Goal: Transaction & Acquisition: Book appointment/travel/reservation

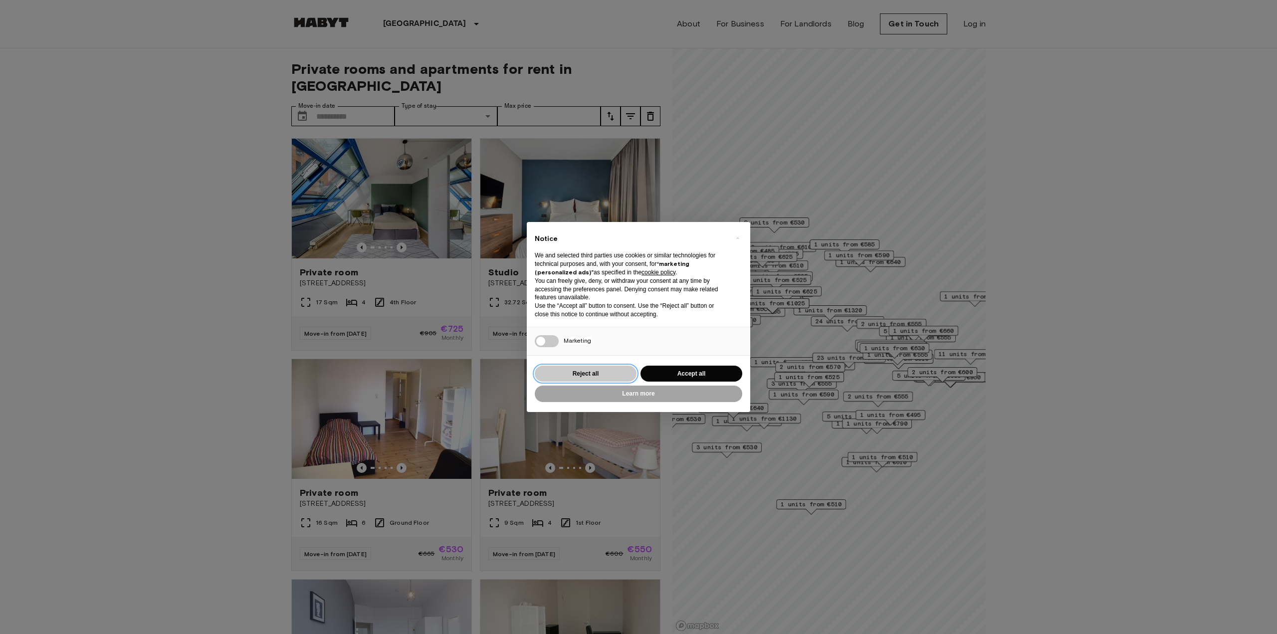
click at [591, 375] on button "Reject all" at bounding box center [586, 374] width 102 height 16
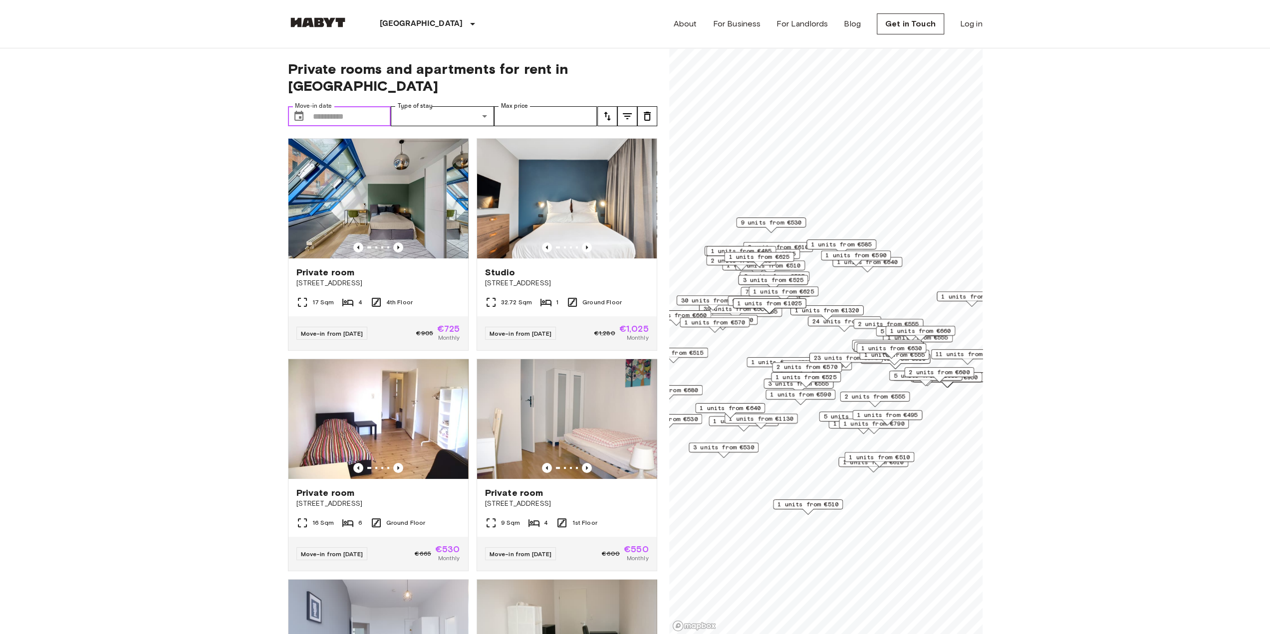
click at [368, 106] on input "Move-in date" at bounding box center [352, 116] width 78 height 20
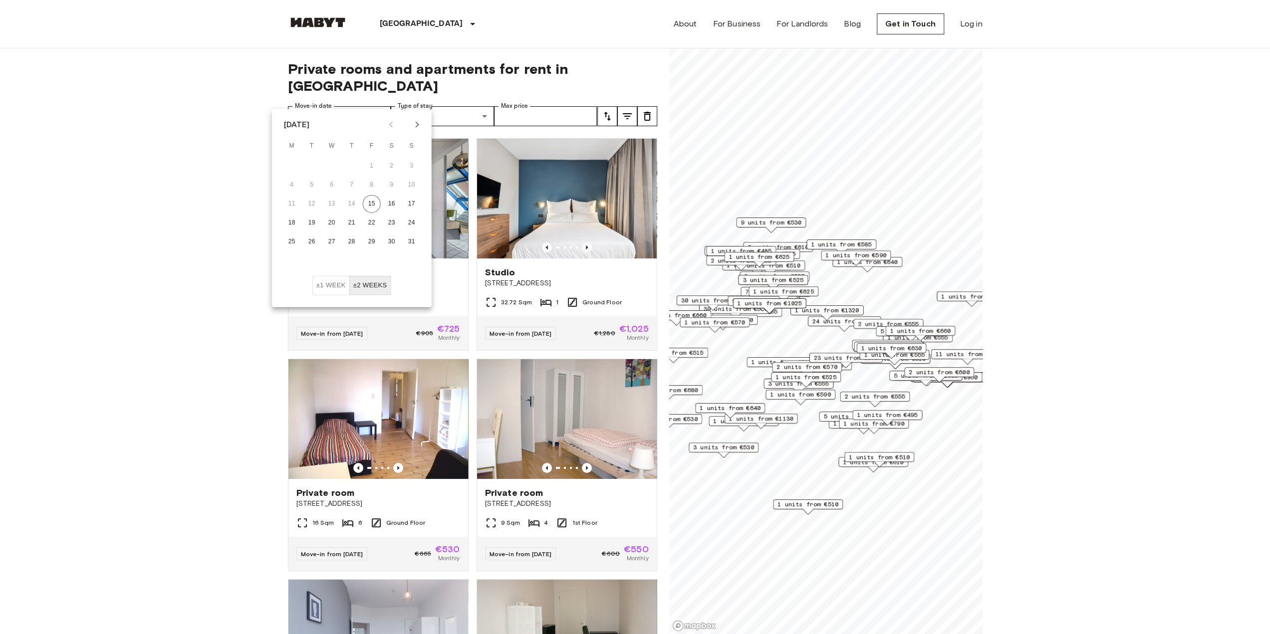
click at [414, 122] on icon "Next month" at bounding box center [417, 125] width 12 height 12
click at [418, 124] on icon "Next month" at bounding box center [416, 125] width 3 height 6
click at [290, 188] on button "3" at bounding box center [292, 185] width 18 height 18
type input "**********"
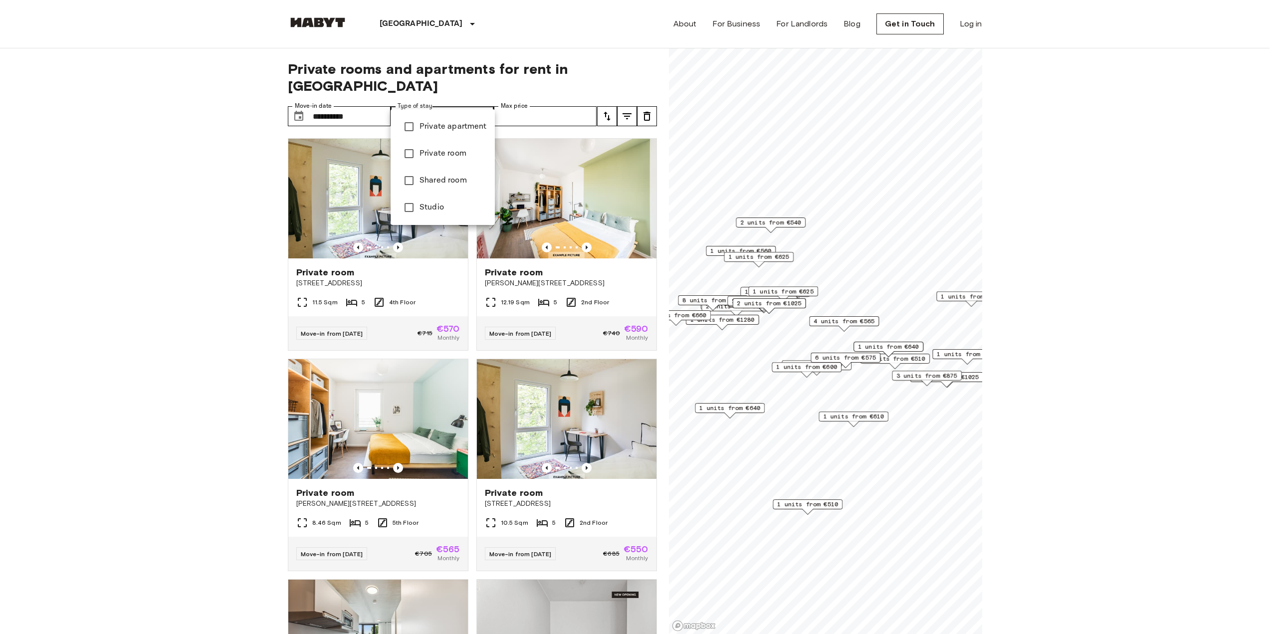
click at [450, 128] on span "Private apartment" at bounding box center [453, 127] width 67 height 12
type input "**********"
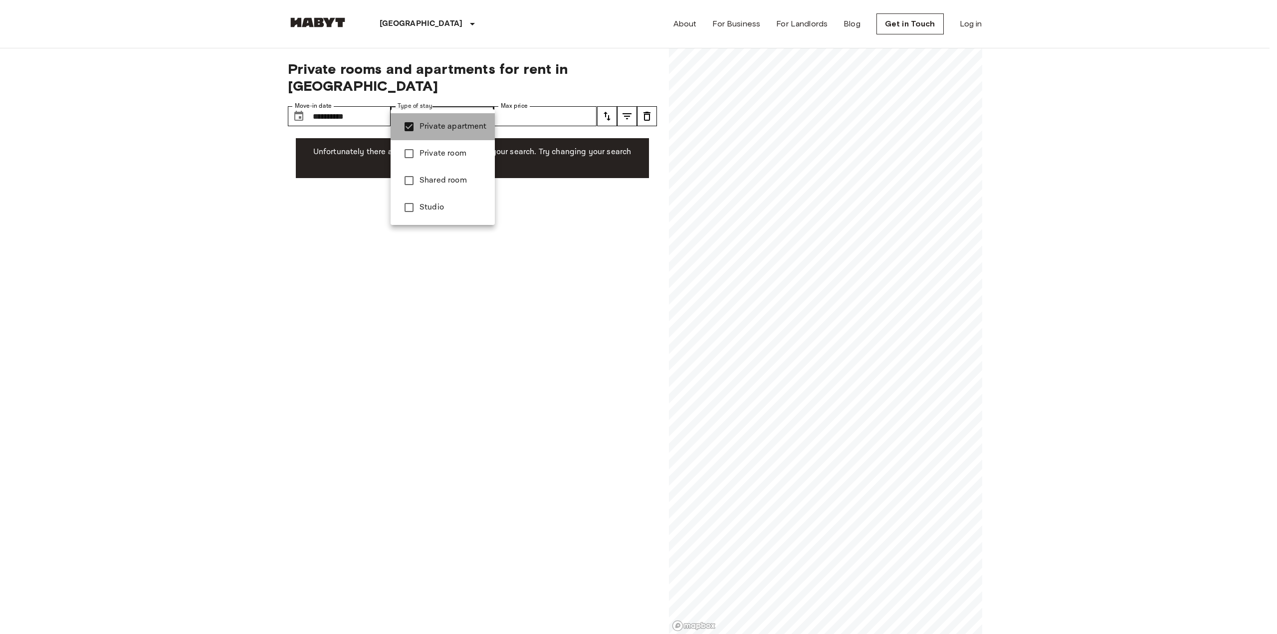
click at [467, 125] on span "Private apartment" at bounding box center [453, 127] width 67 height 12
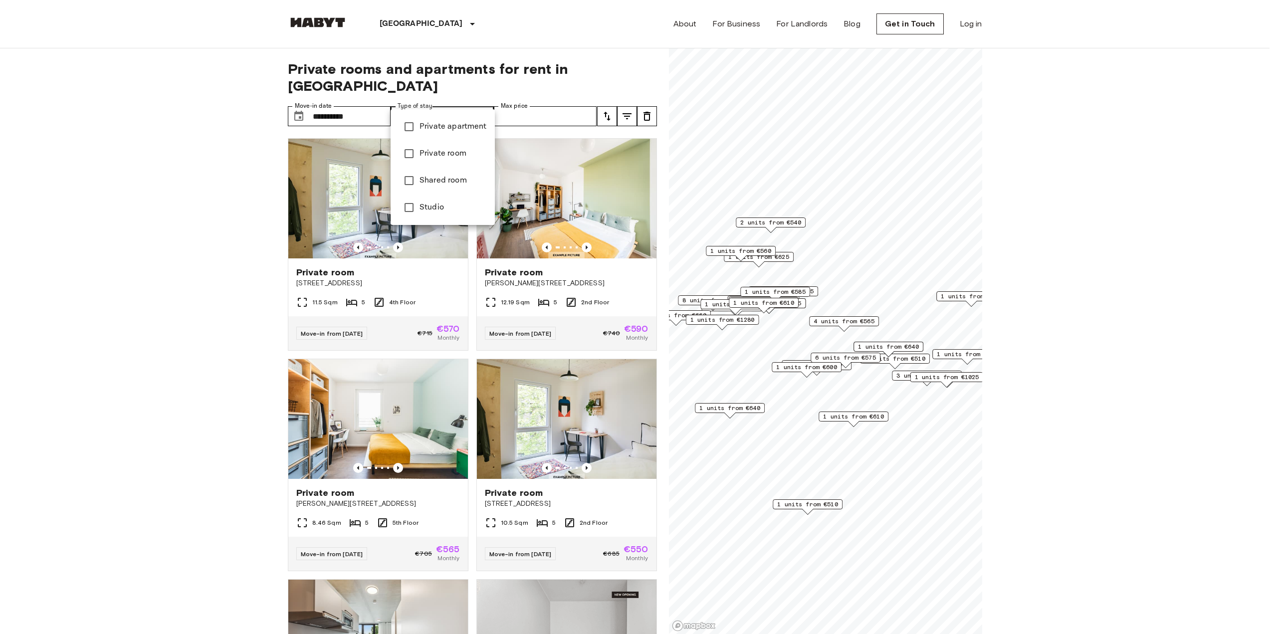
click at [171, 270] on div at bounding box center [638, 317] width 1277 height 634
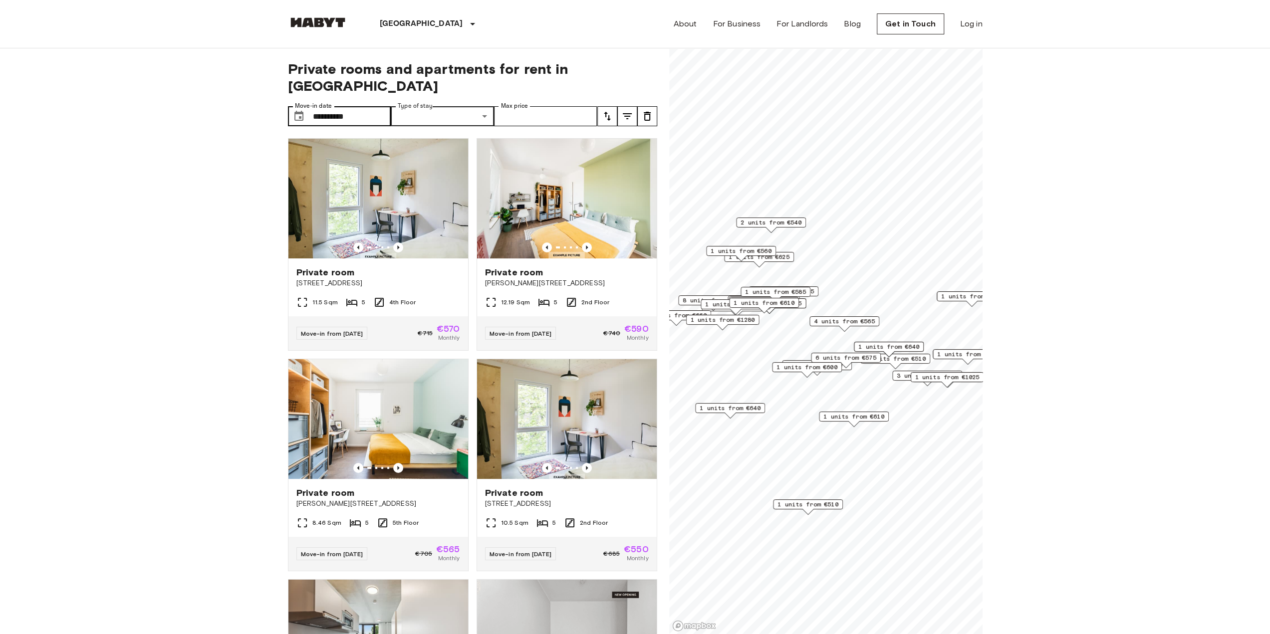
click at [341, 109] on div "**********" at bounding box center [472, 341] width 369 height 586
click at [350, 106] on input "**********" at bounding box center [352, 116] width 78 height 20
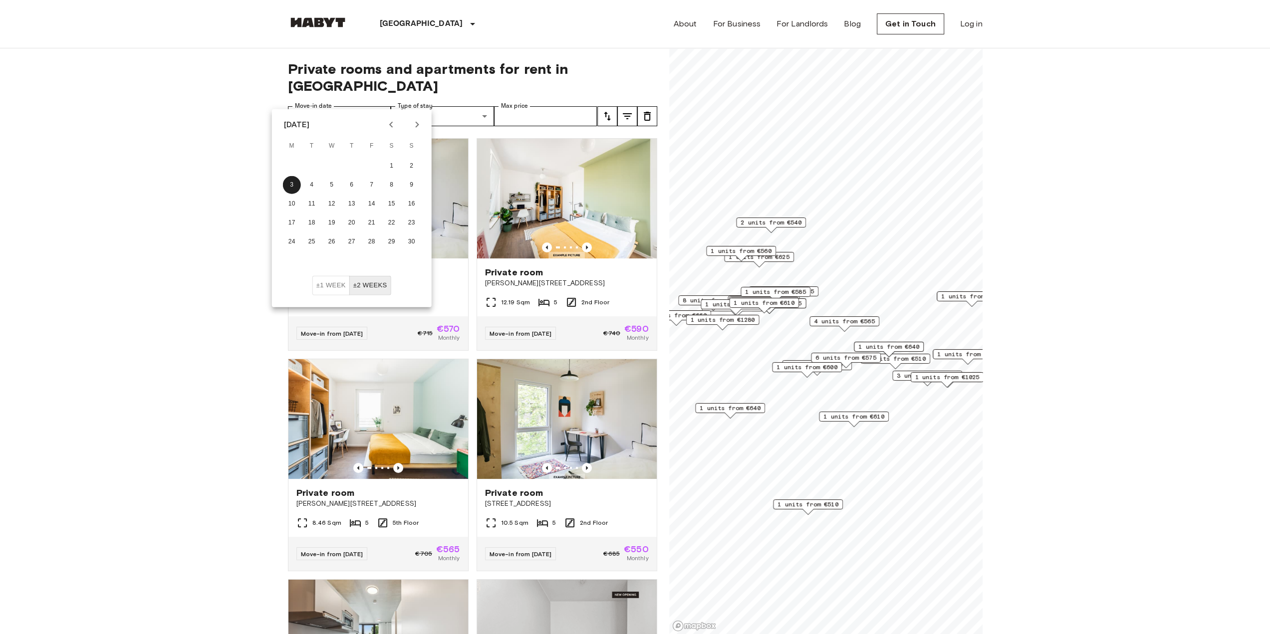
click at [387, 288] on button "±2 weeks" at bounding box center [370, 285] width 42 height 19
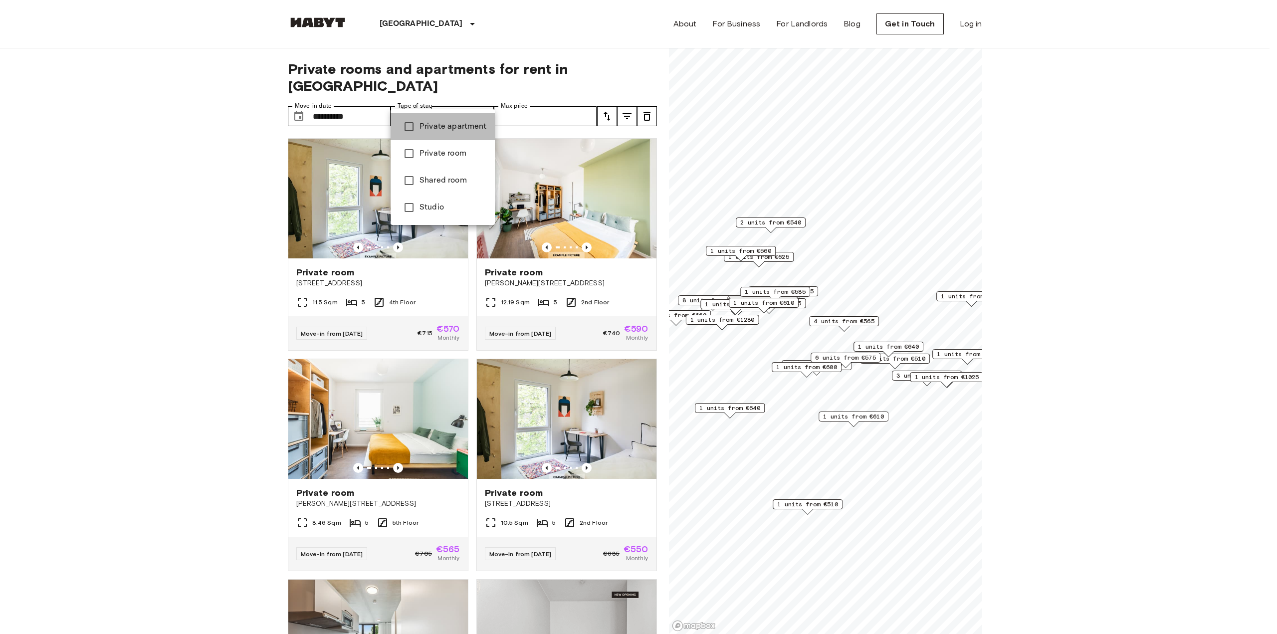
click at [444, 128] on span "Private apartment" at bounding box center [453, 127] width 67 height 12
type input "**********"
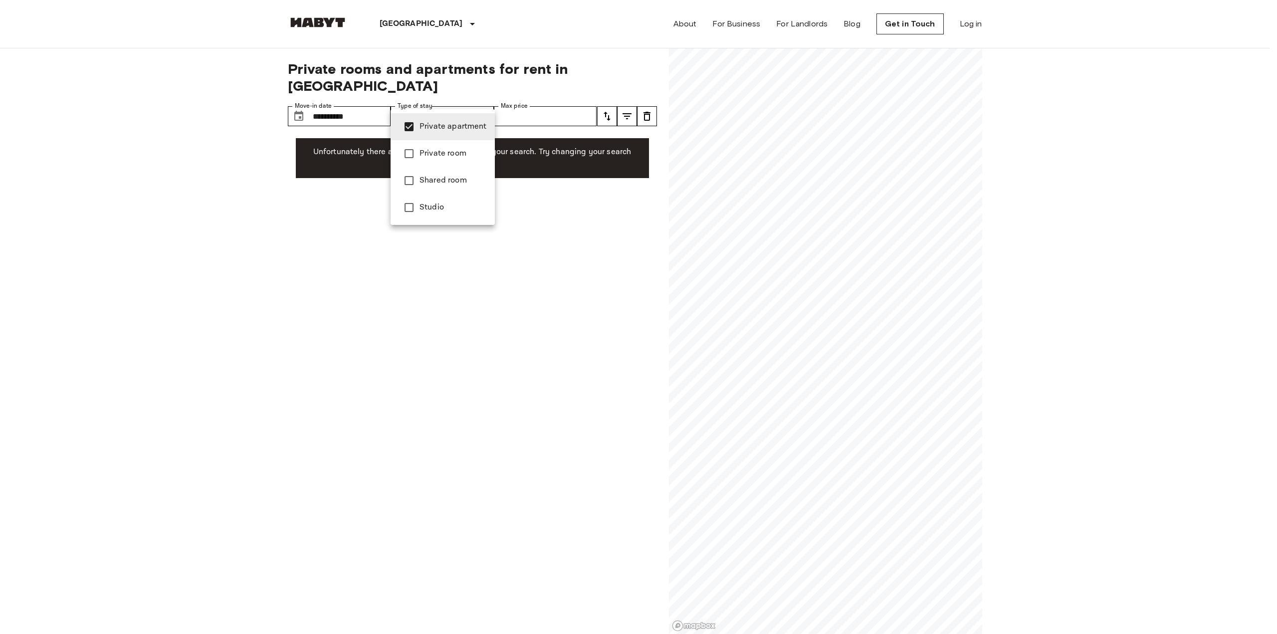
click at [443, 130] on span "Private apartment" at bounding box center [453, 127] width 67 height 12
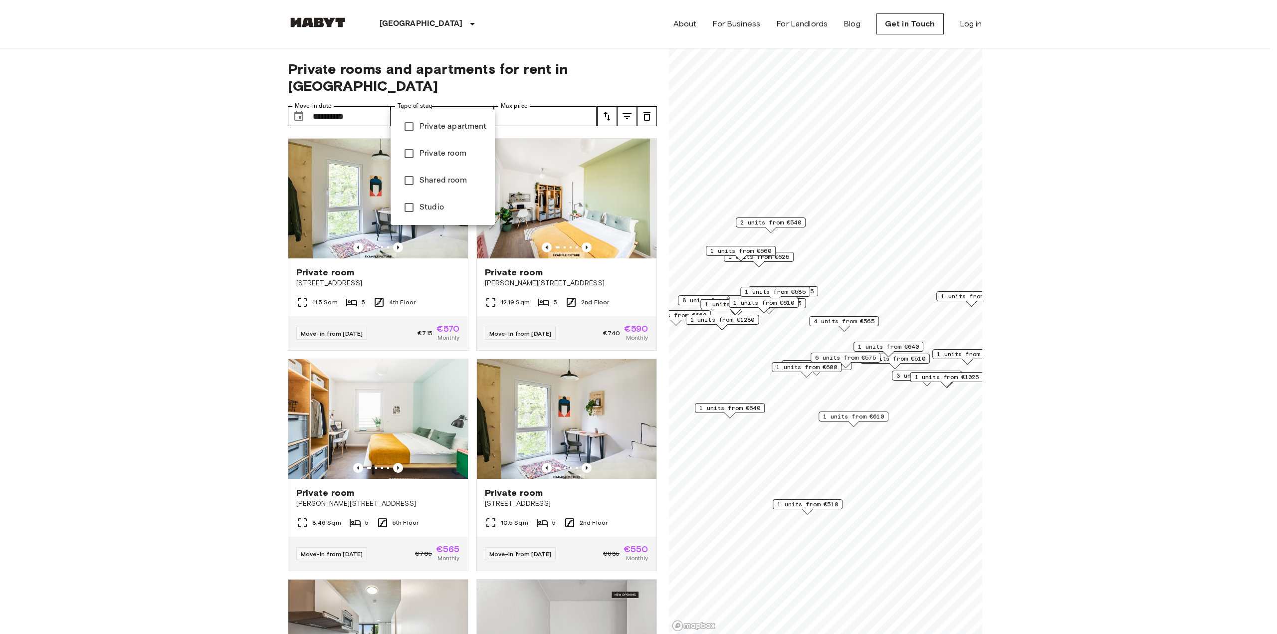
click at [381, 98] on div at bounding box center [638, 317] width 1277 height 634
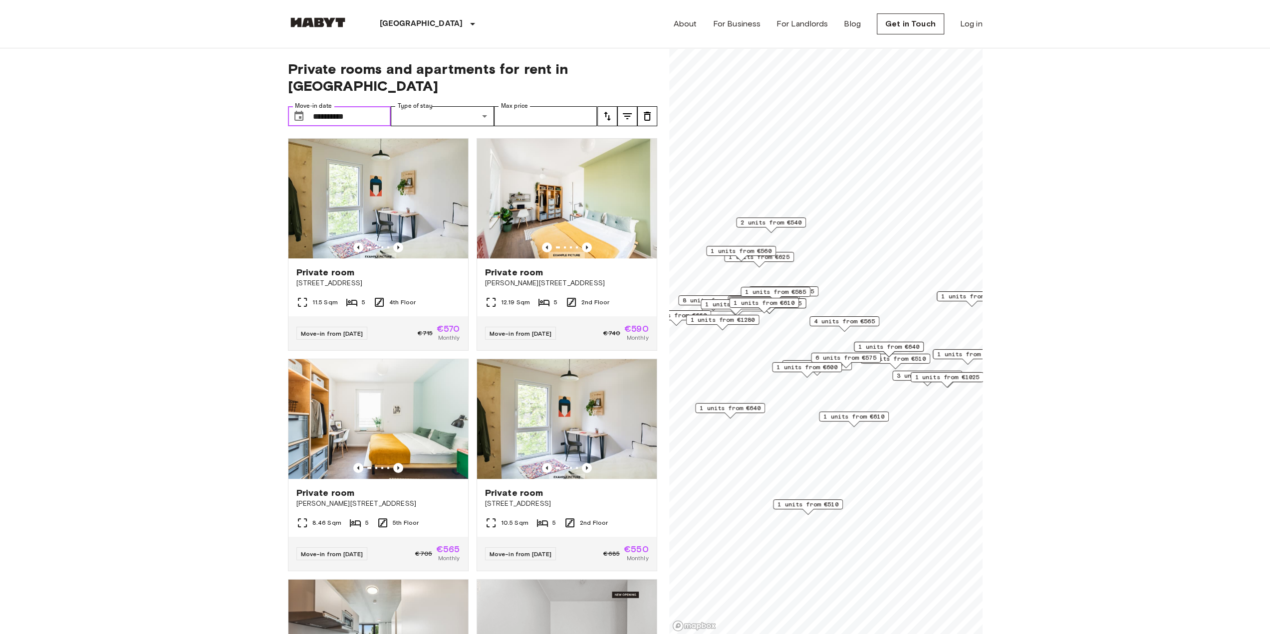
drag, startPoint x: 368, startPoint y: 96, endPoint x: 362, endPoint y: 100, distance: 6.8
click at [365, 106] on input "**********" at bounding box center [352, 116] width 78 height 20
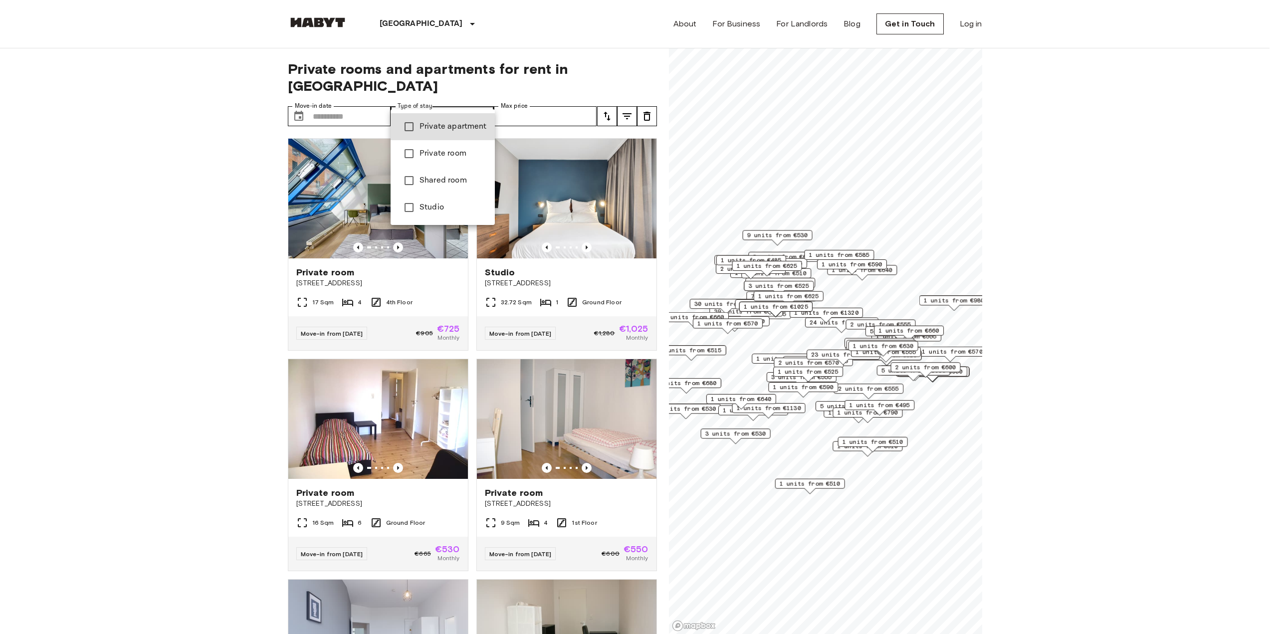
click at [452, 128] on span "Private apartment" at bounding box center [453, 127] width 67 height 12
type input "**********"
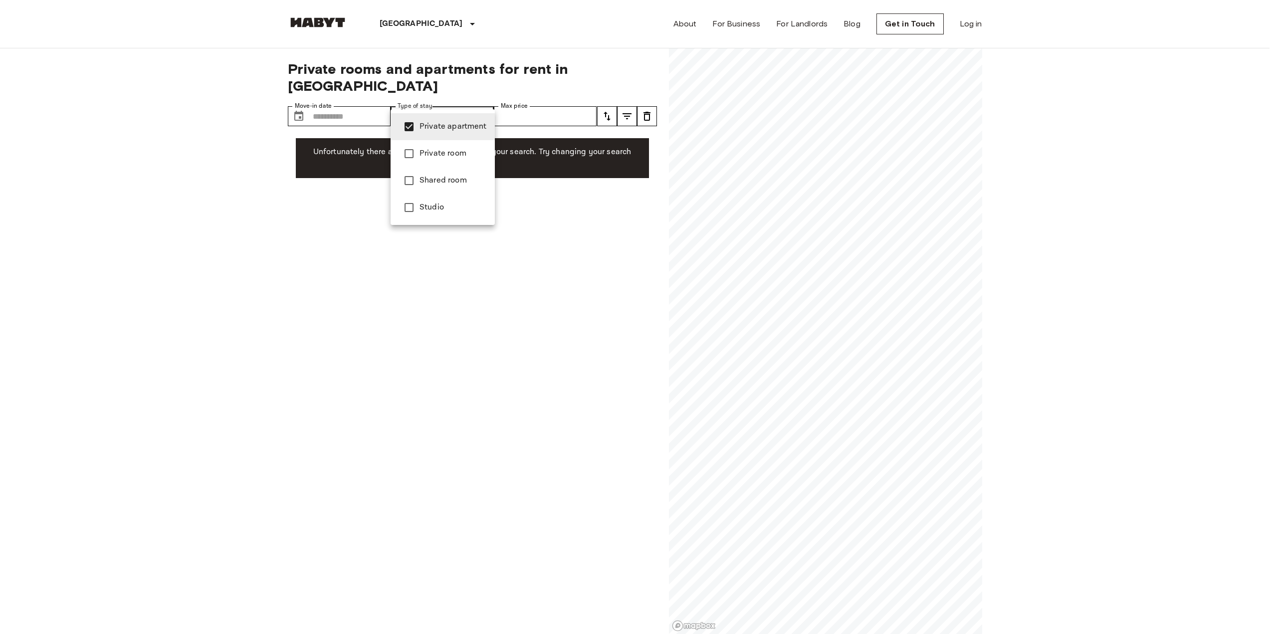
click at [452, 127] on span "Private apartment" at bounding box center [453, 127] width 67 height 12
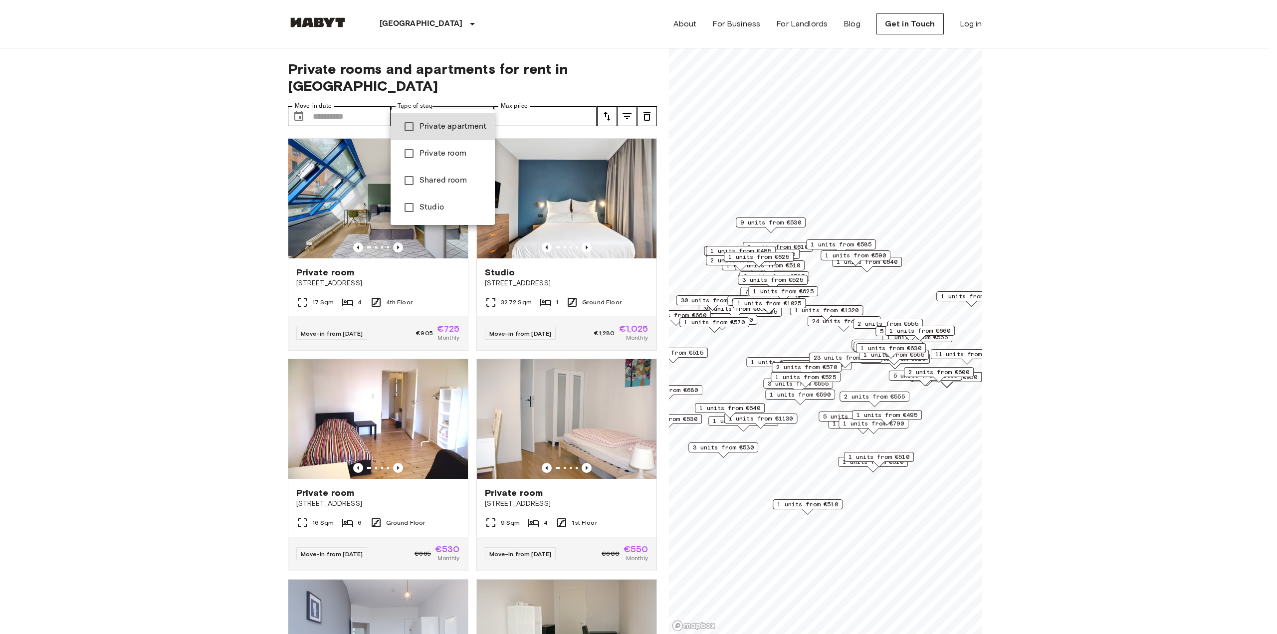
click at [462, 122] on span "Private apartment" at bounding box center [453, 127] width 67 height 12
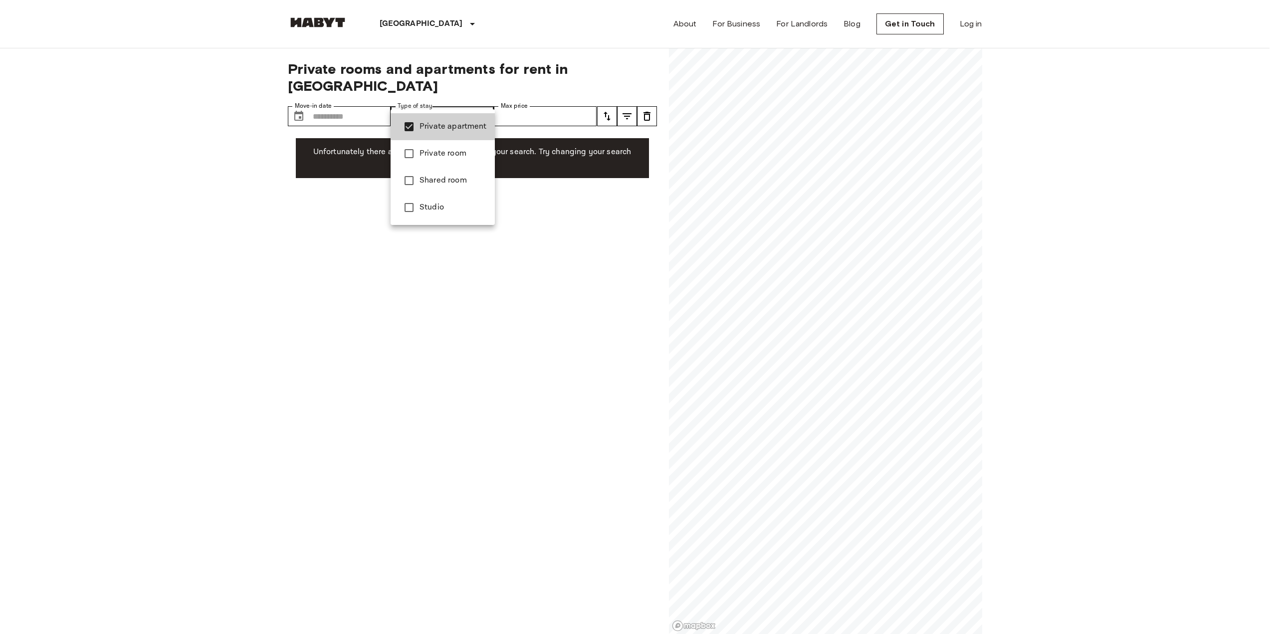
click at [438, 203] on span "Studio" at bounding box center [453, 208] width 67 height 12
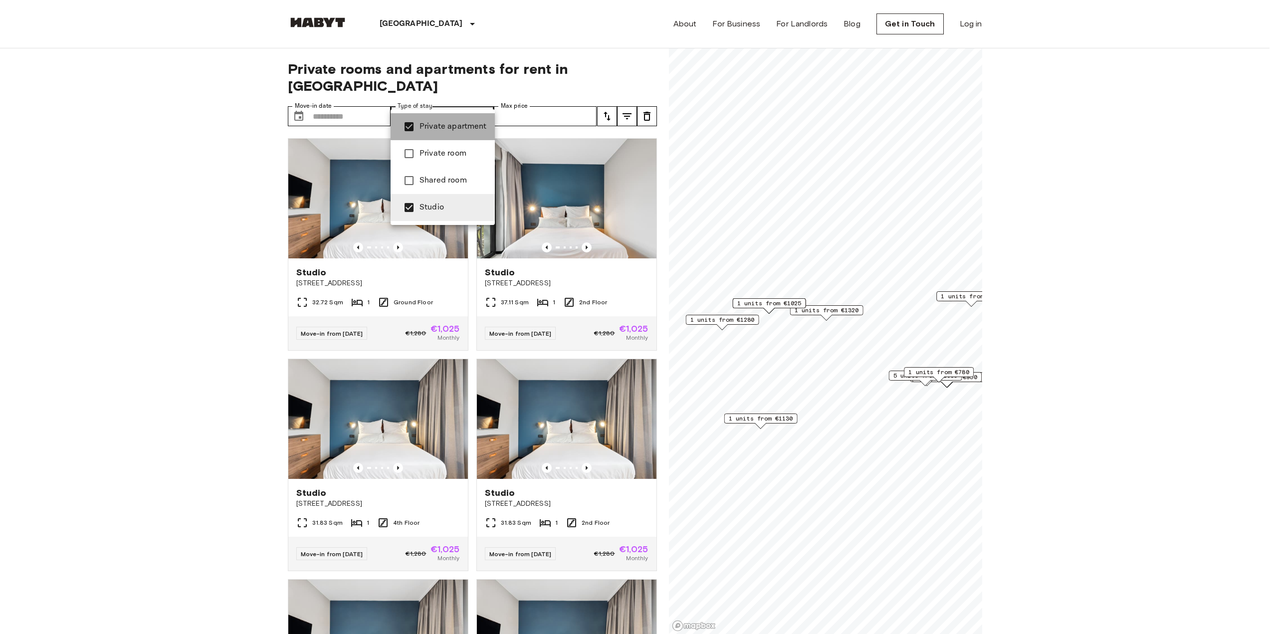
click at [464, 128] on span "Private apartment" at bounding box center [453, 127] width 67 height 12
type input "******"
click at [135, 231] on div at bounding box center [638, 317] width 1277 height 634
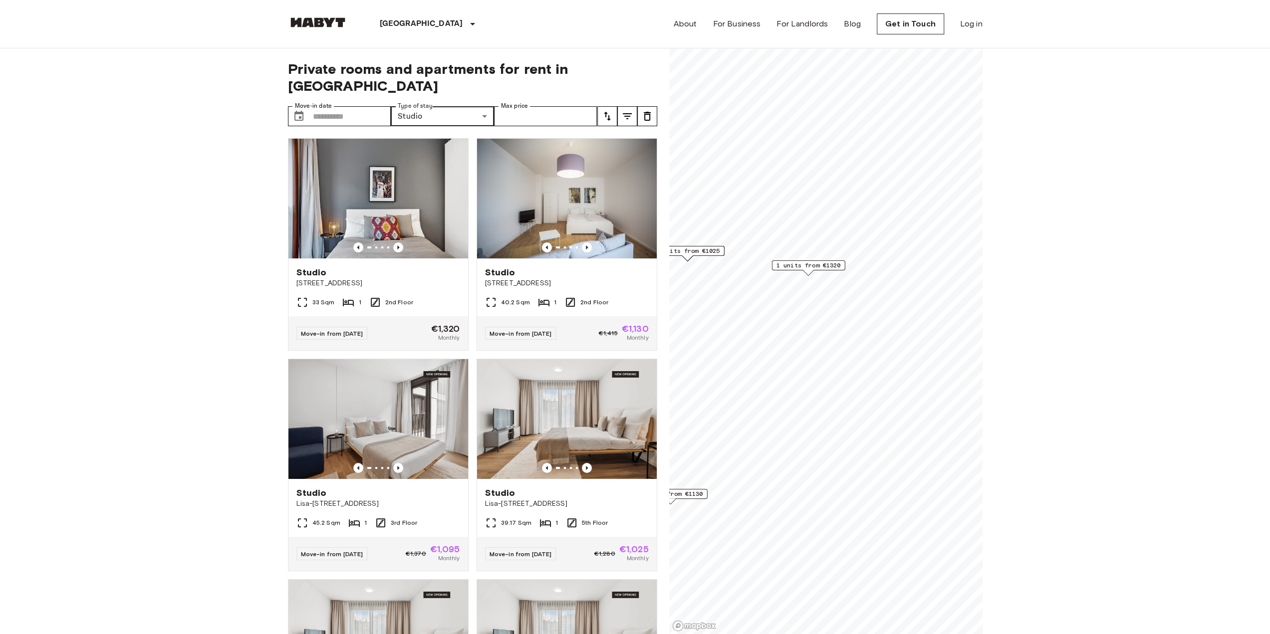
click at [829, 266] on span "1 units from €1320" at bounding box center [808, 265] width 64 height 9
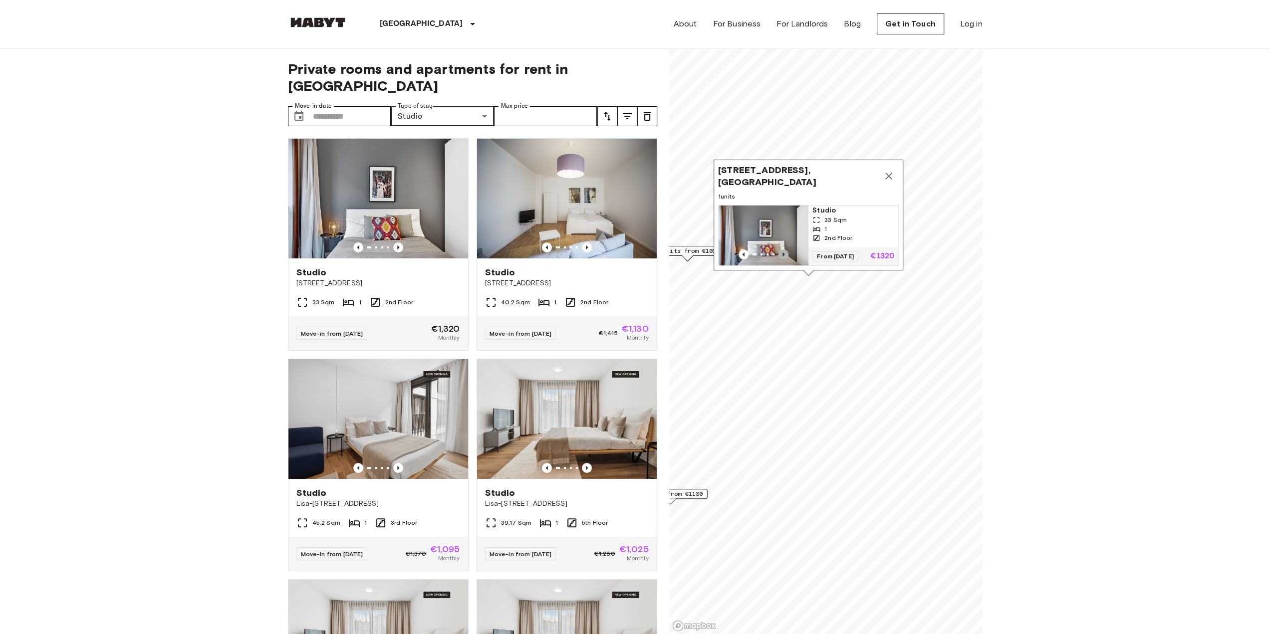
click at [782, 252] on icon "Previous image" at bounding box center [783, 254] width 2 height 4
click at [816, 169] on span "Linienstraße 214, 10119 Berlin, GER" at bounding box center [798, 176] width 161 height 24
click at [765, 215] on img "Map marker" at bounding box center [763, 236] width 90 height 60
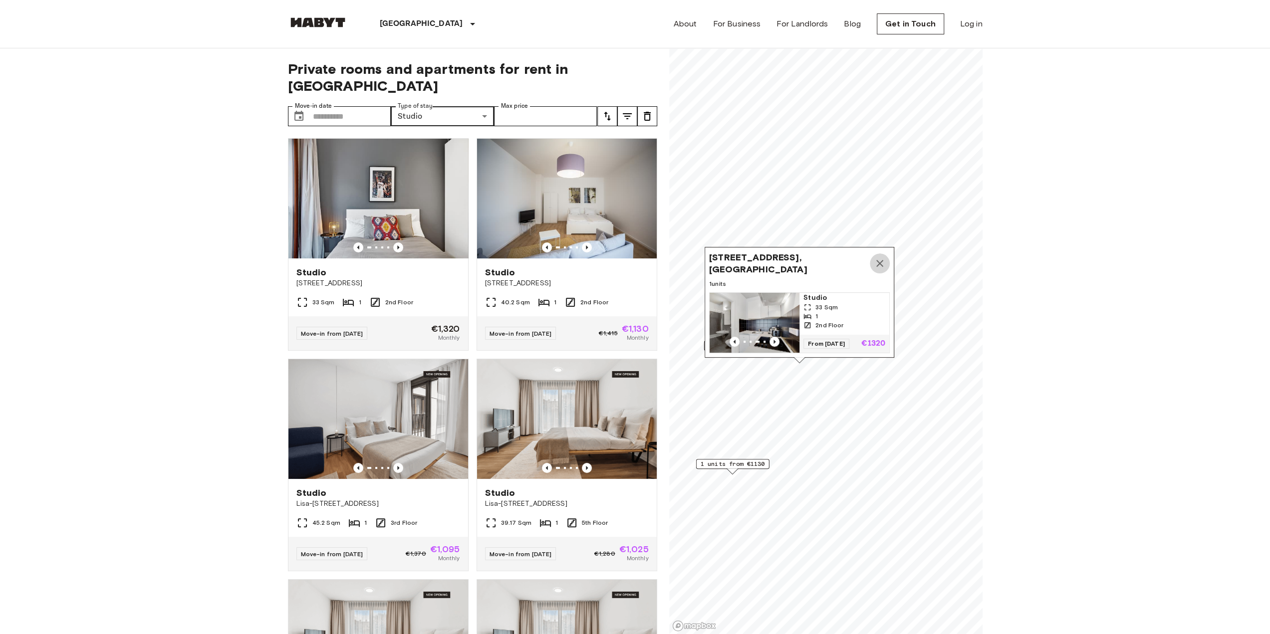
click at [885, 253] on button "Map marker" at bounding box center [880, 263] width 20 height 20
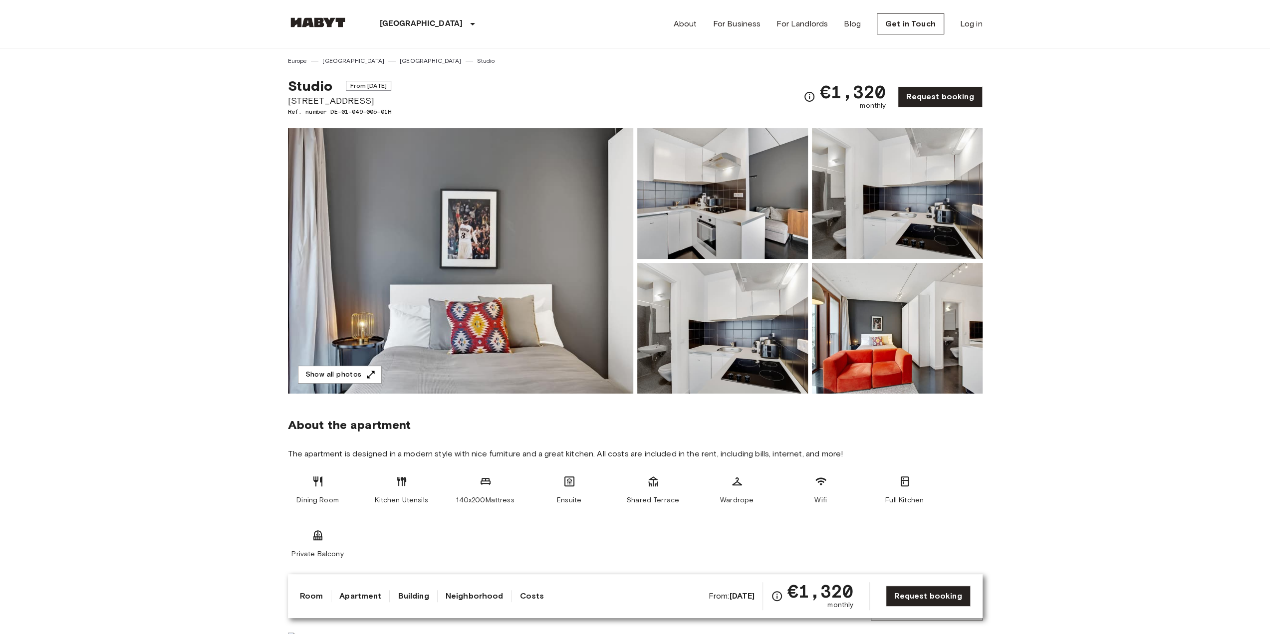
click at [532, 253] on img at bounding box center [460, 260] width 345 height 265
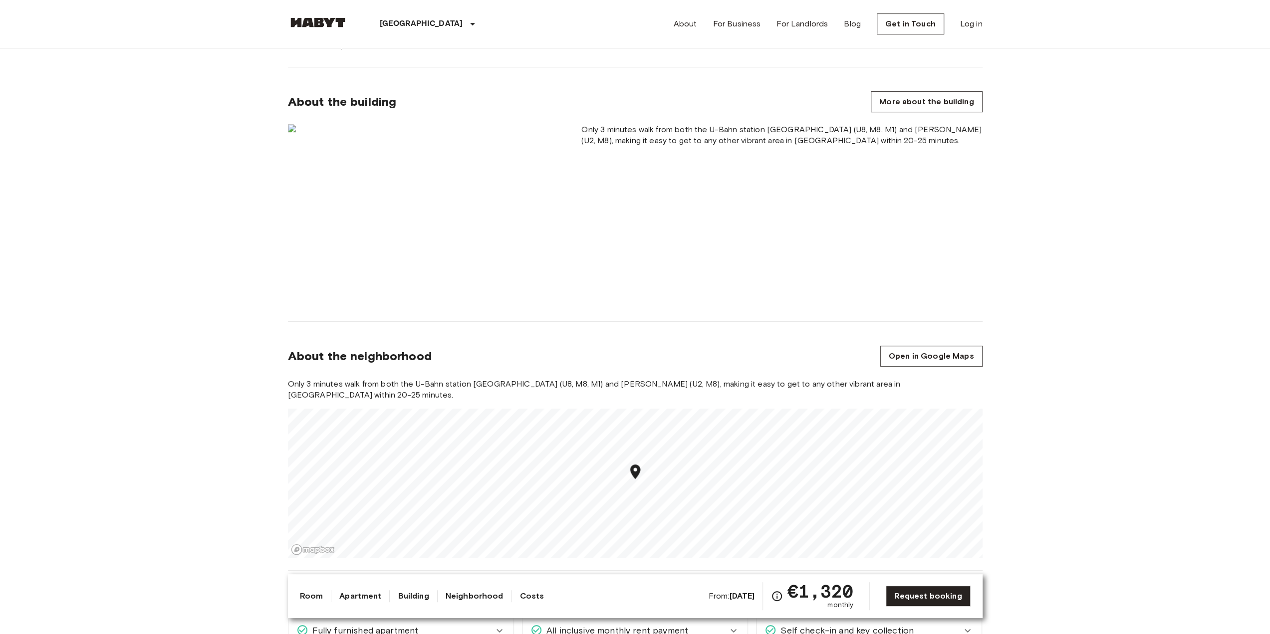
scroll to position [513, 0]
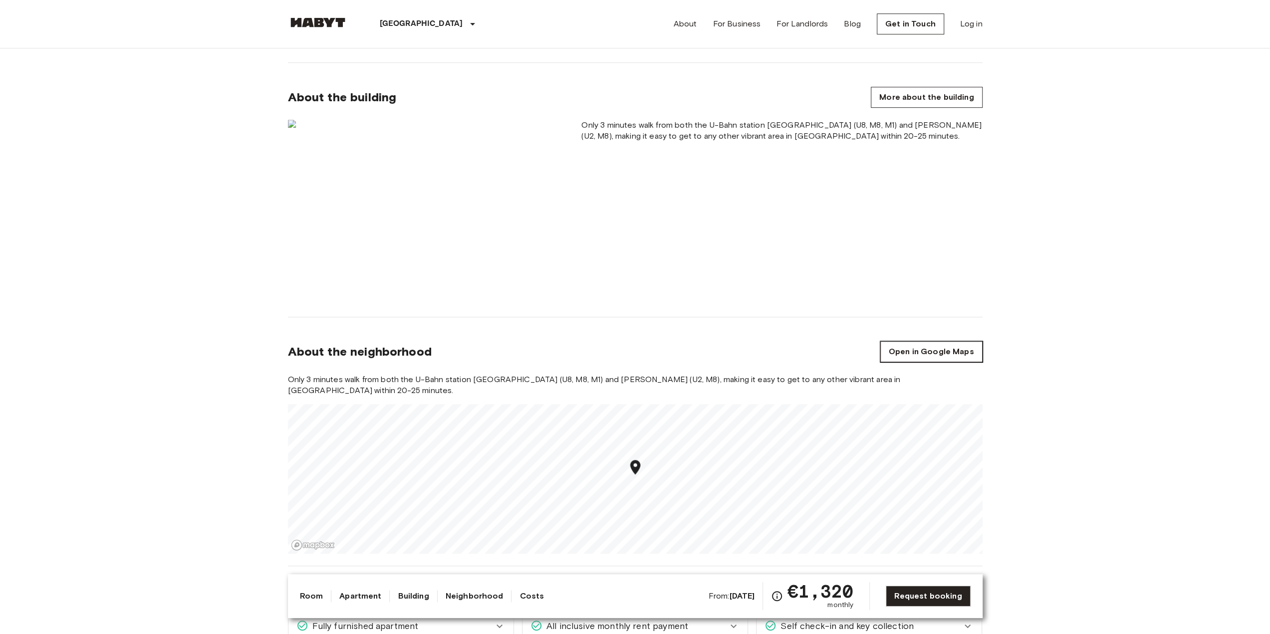
click at [962, 346] on link "Open in Google Maps" at bounding box center [931, 351] width 102 height 21
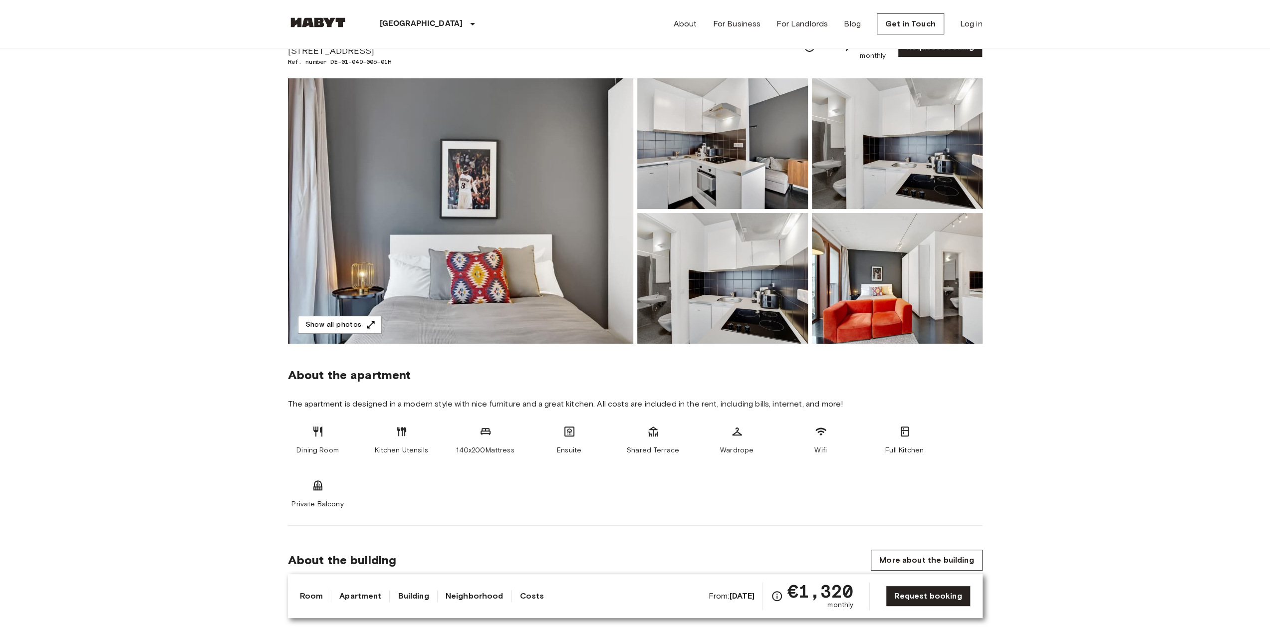
scroll to position [0, 0]
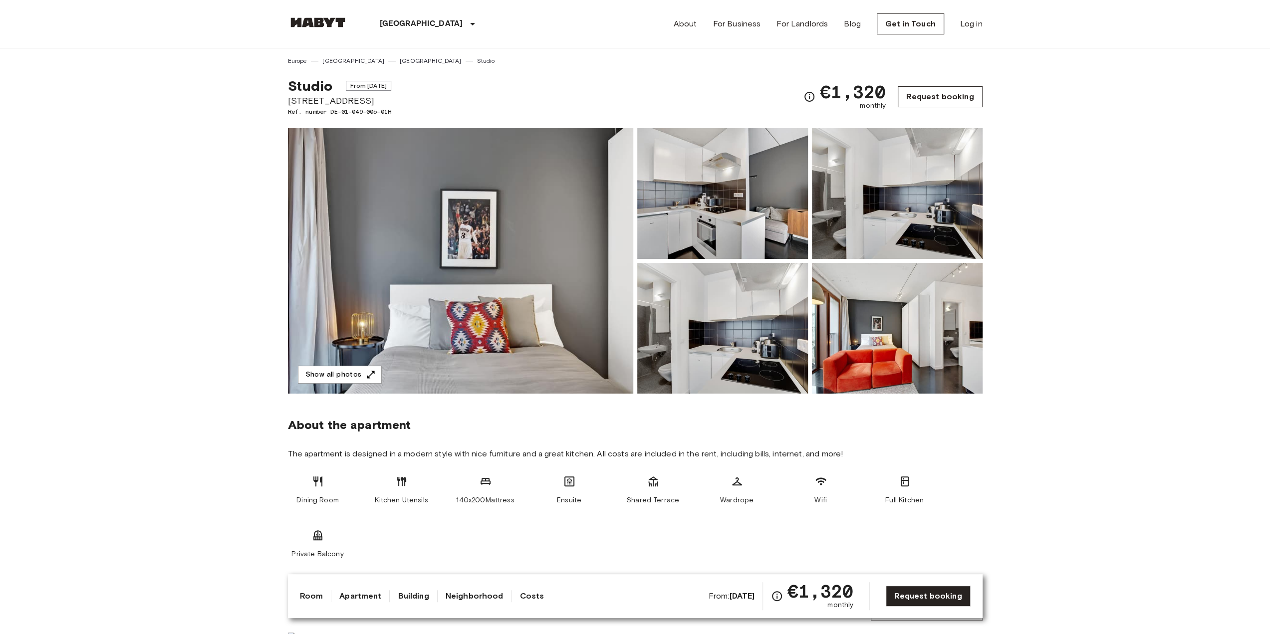
click at [935, 91] on link "Request booking" at bounding box center [939, 96] width 84 height 21
click at [365, 85] on span "From Sep 13 2025" at bounding box center [368, 86] width 45 height 10
click at [886, 199] on img at bounding box center [897, 193] width 171 height 131
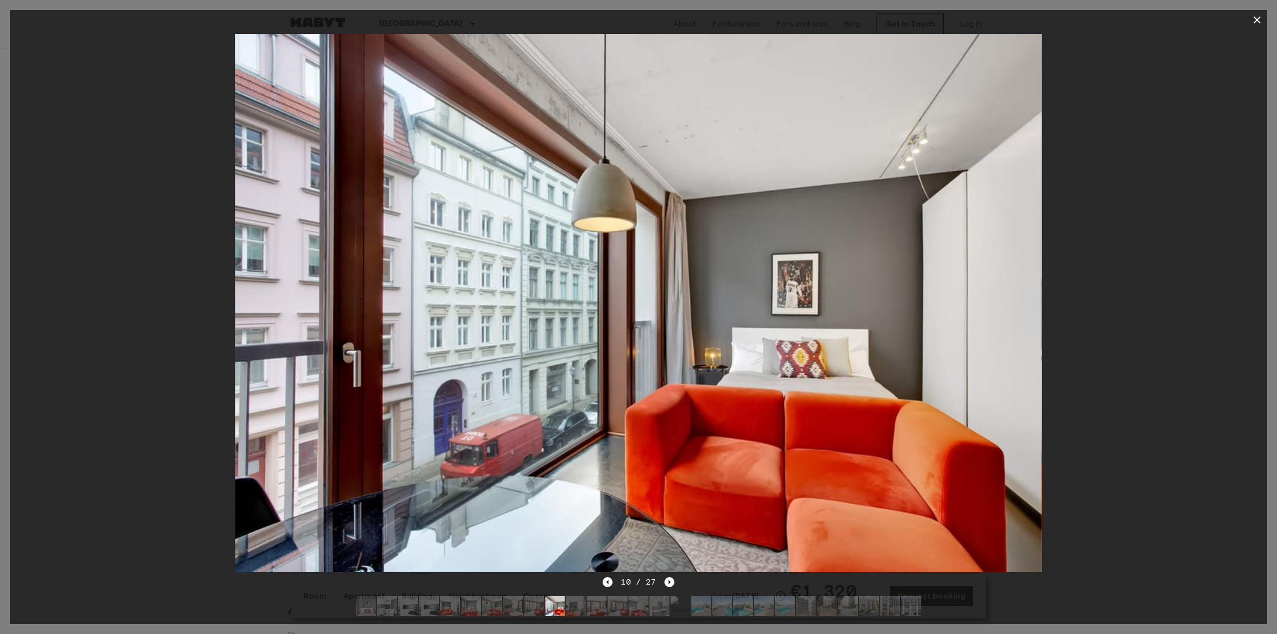
click at [1256, 19] on icon "button" at bounding box center [1257, 20] width 12 height 12
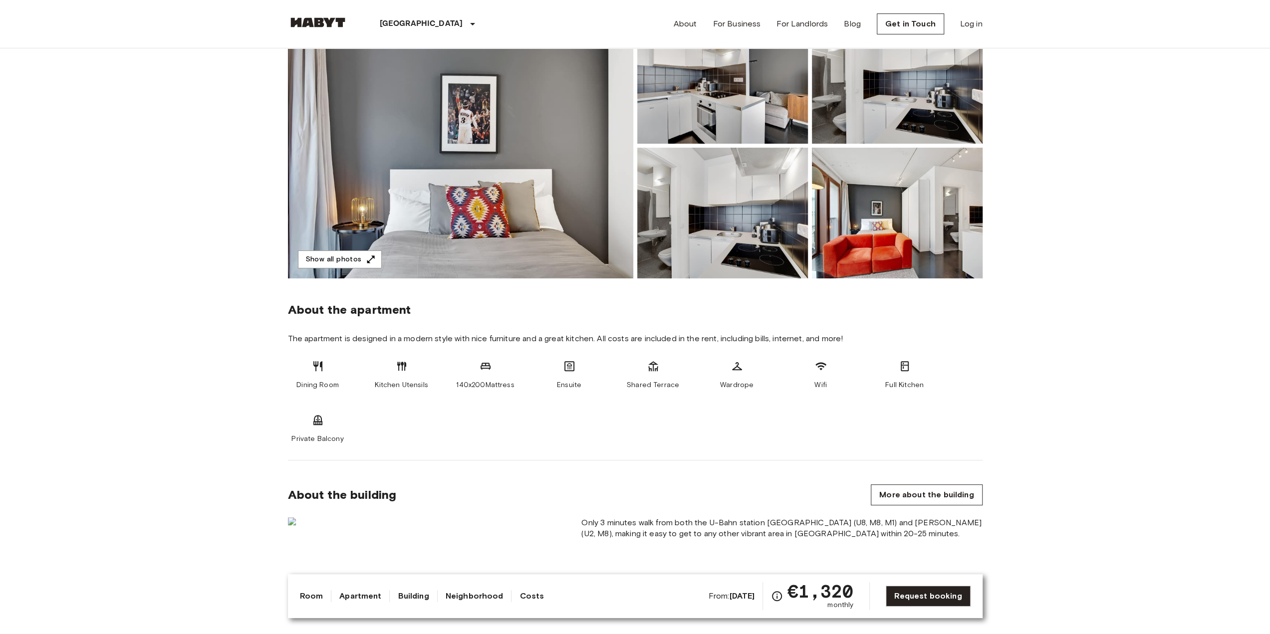
scroll to position [20, 0]
